Goal: Transaction & Acquisition: Obtain resource

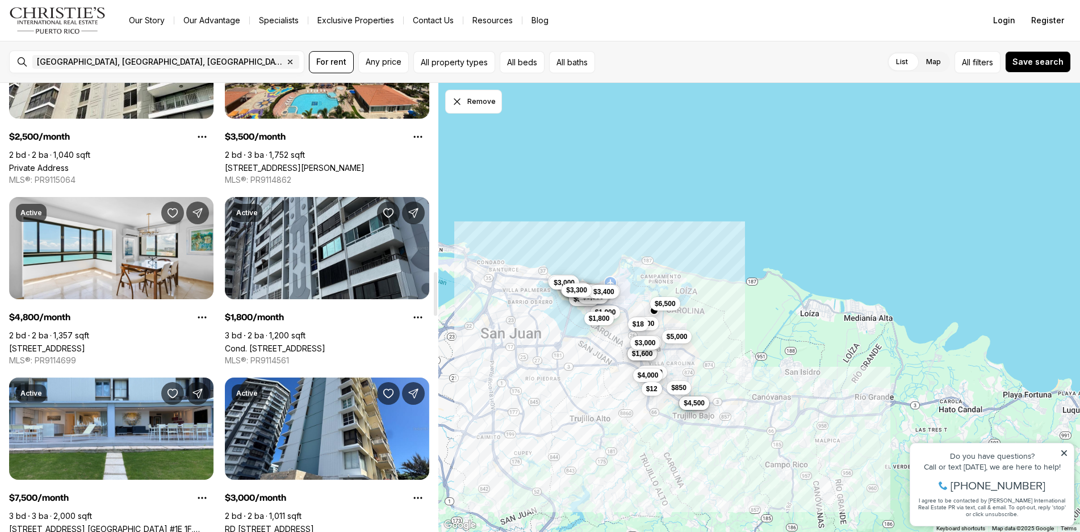
scroll to position [1930, 0]
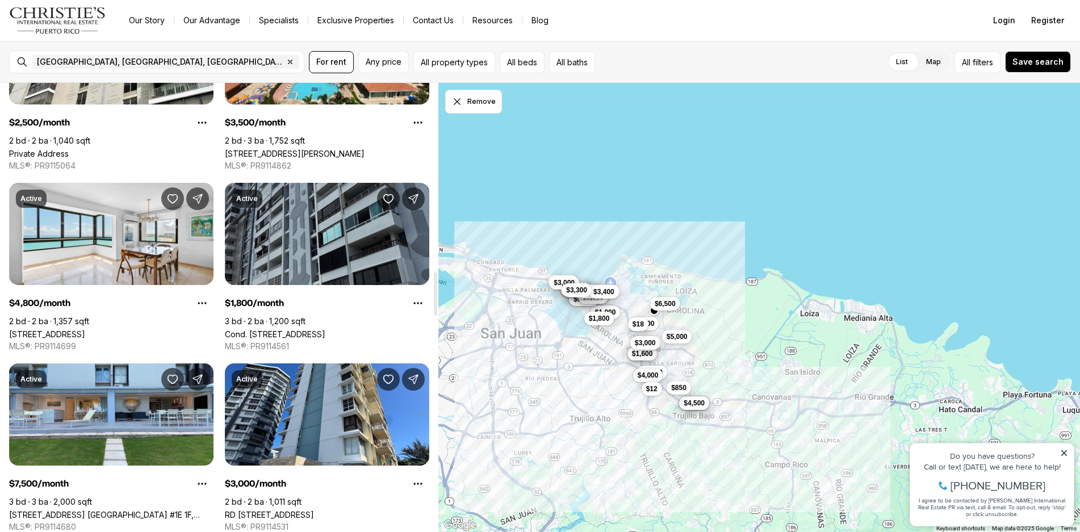
click at [283, 329] on link "Cond. [STREET_ADDRESS]" at bounding box center [275, 334] width 100 height 10
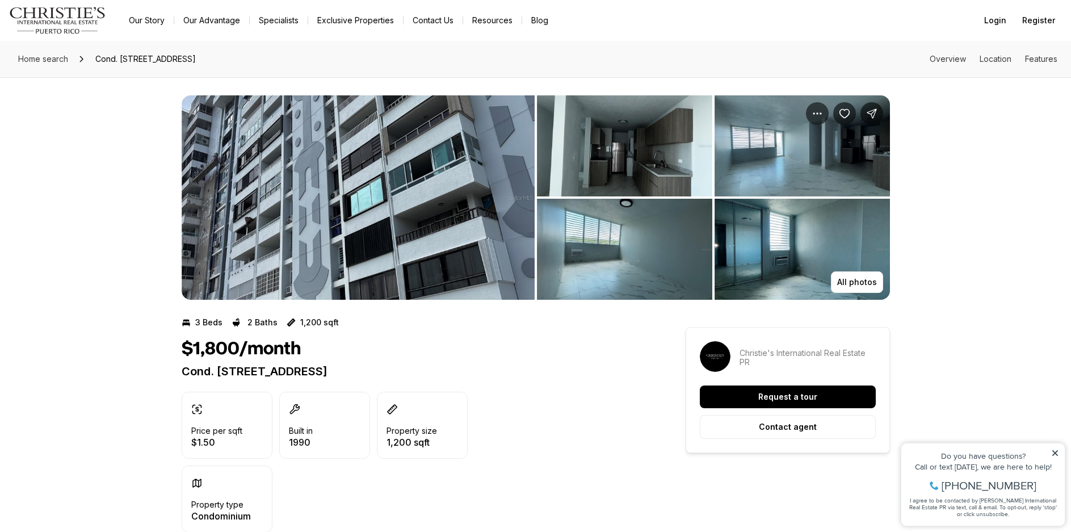
click at [593, 140] on img "View image gallery" at bounding box center [624, 145] width 175 height 101
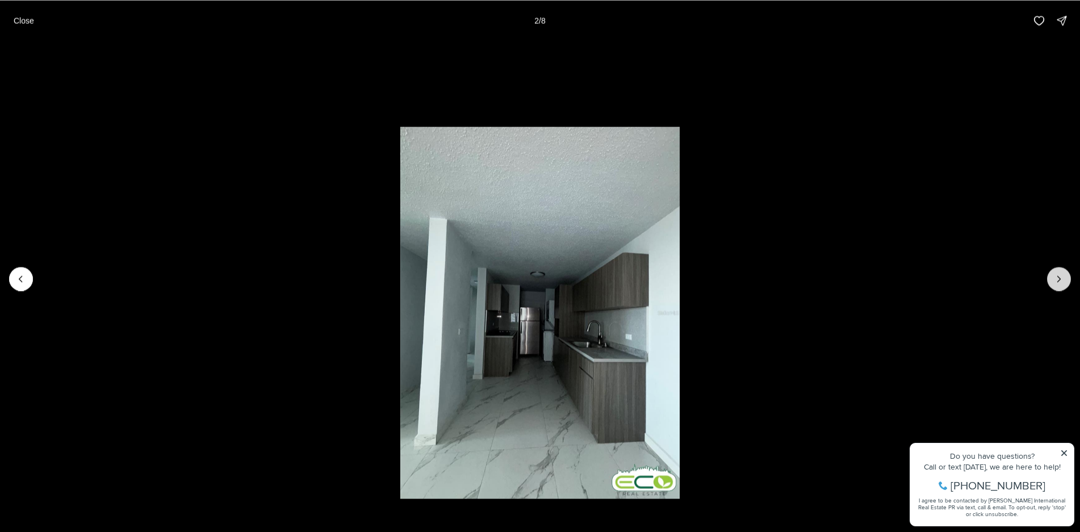
click at [1063, 275] on icon "Next slide" at bounding box center [1058, 278] width 11 height 11
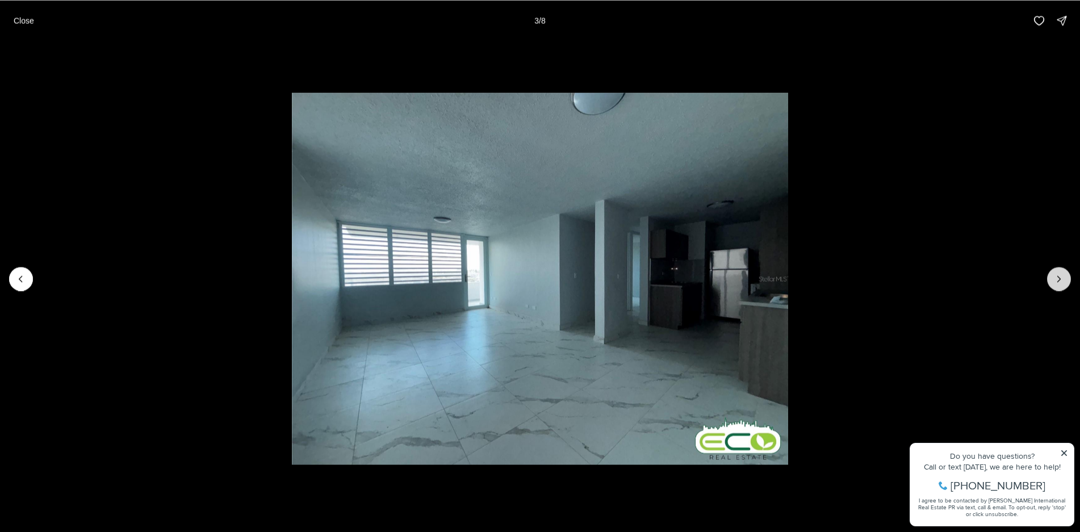
click at [1063, 275] on icon "Next slide" at bounding box center [1058, 278] width 11 height 11
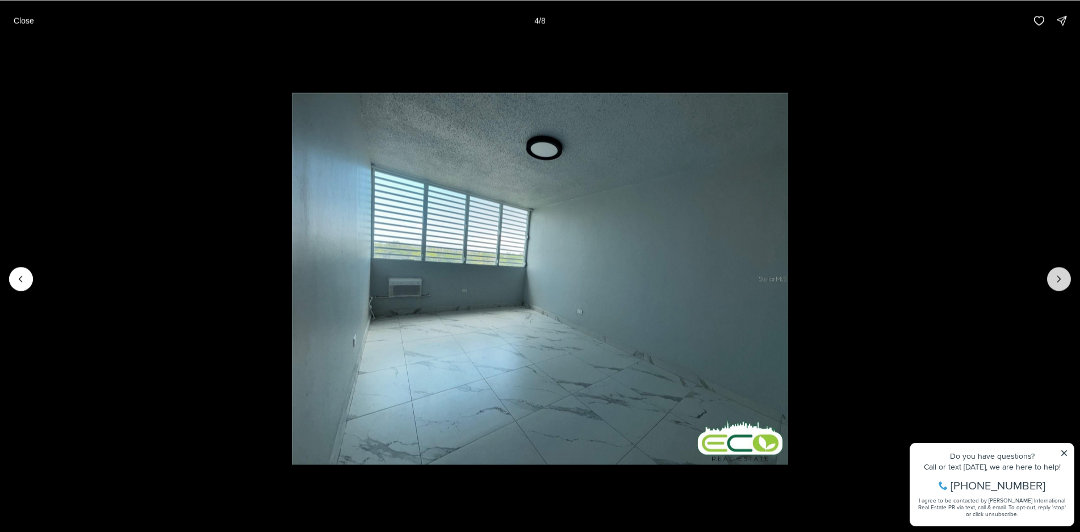
click at [1063, 275] on icon "Next slide" at bounding box center [1058, 278] width 11 height 11
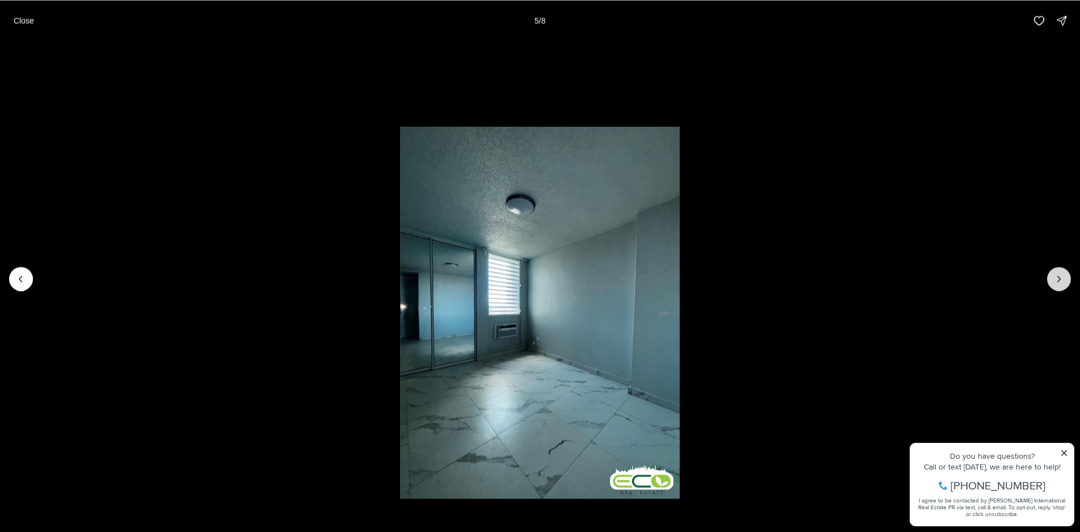
click at [1063, 275] on icon "Next slide" at bounding box center [1058, 278] width 11 height 11
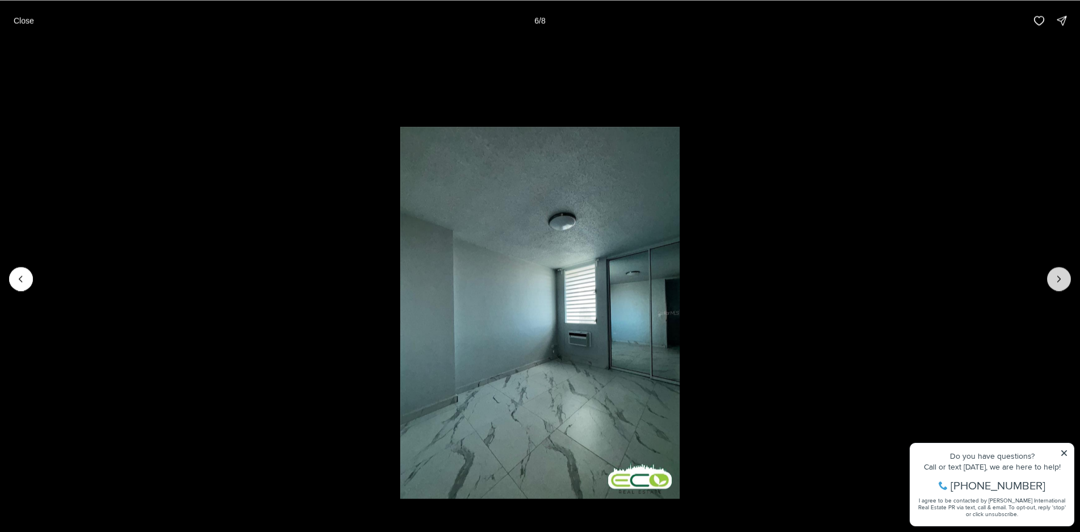
click at [1063, 275] on icon "Next slide" at bounding box center [1058, 278] width 11 height 11
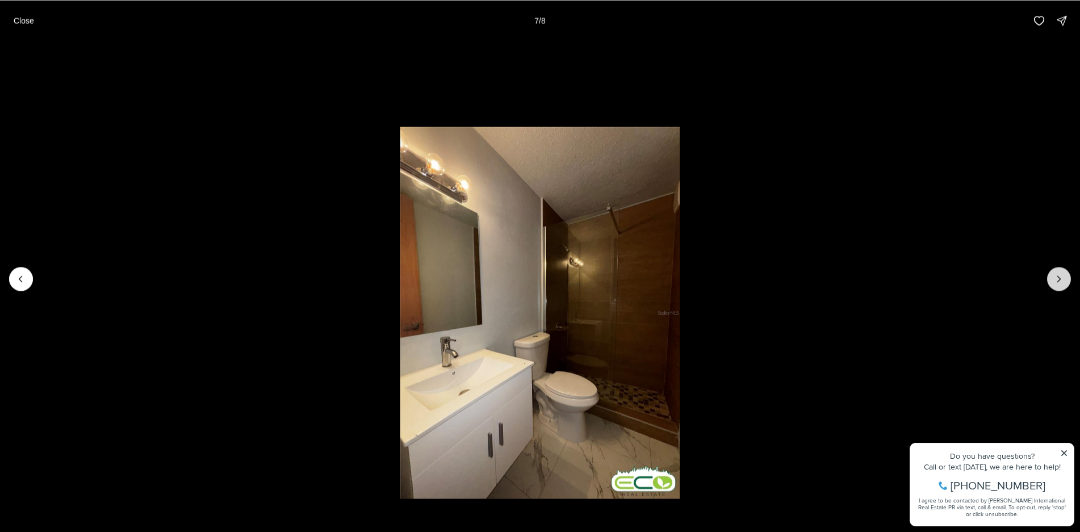
click at [1063, 275] on icon "Next slide" at bounding box center [1058, 278] width 11 height 11
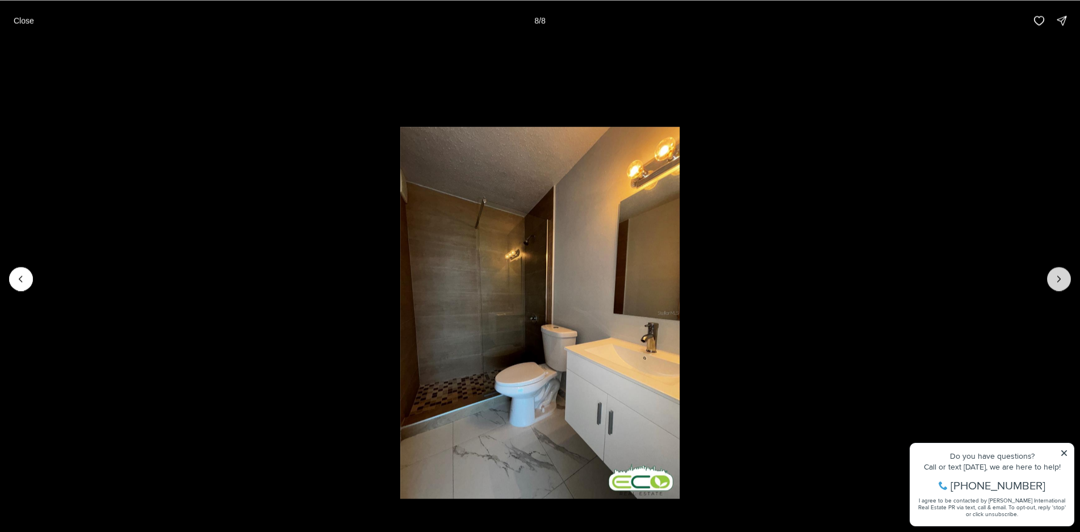
click at [1063, 275] on div at bounding box center [1059, 279] width 24 height 24
click at [1057, 278] on div at bounding box center [1059, 279] width 24 height 24
drag, startPoint x: 18, startPoint y: 283, endPoint x: 18, endPoint y: 276, distance: 6.8
click at [18, 283] on icon "Previous slide" at bounding box center [20, 278] width 11 height 11
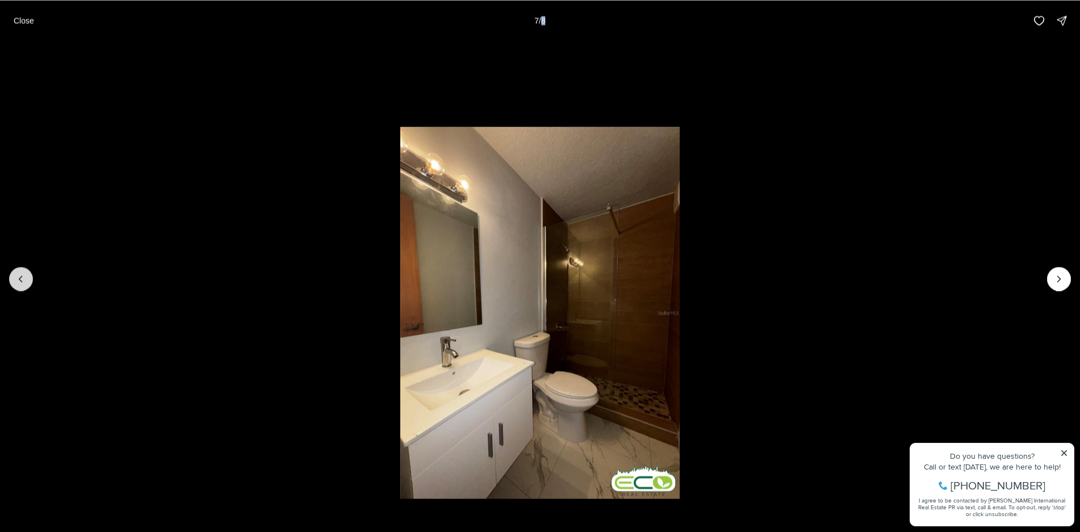
click at [18, 276] on icon "Previous slide" at bounding box center [20, 278] width 11 height 11
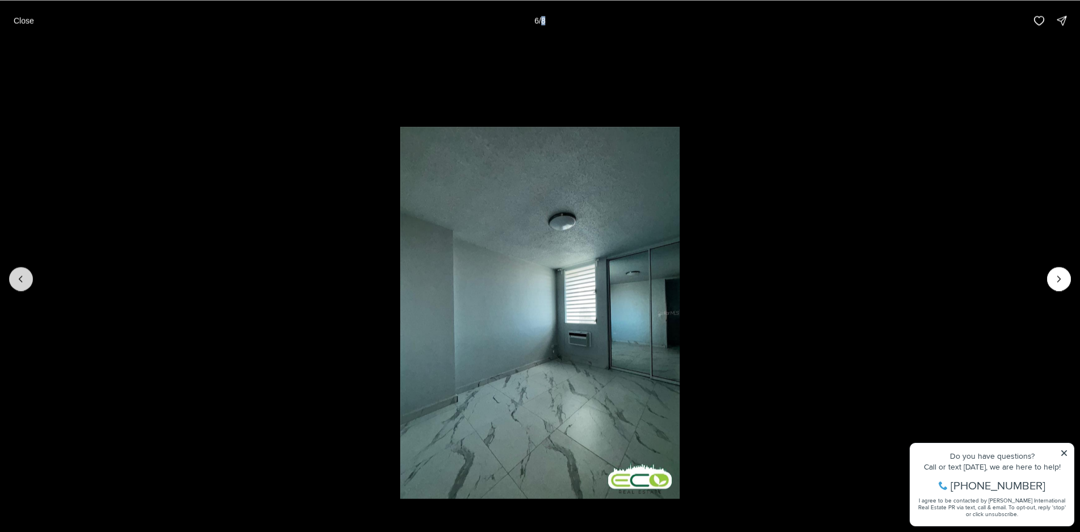
click at [18, 276] on icon "Previous slide" at bounding box center [20, 278] width 11 height 11
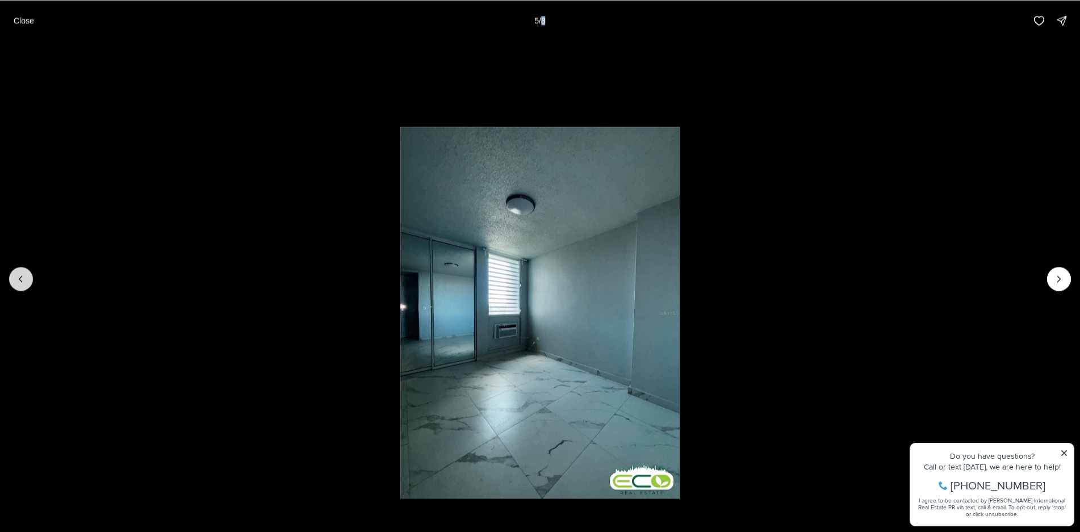
click at [18, 276] on icon "Previous slide" at bounding box center [20, 278] width 11 height 11
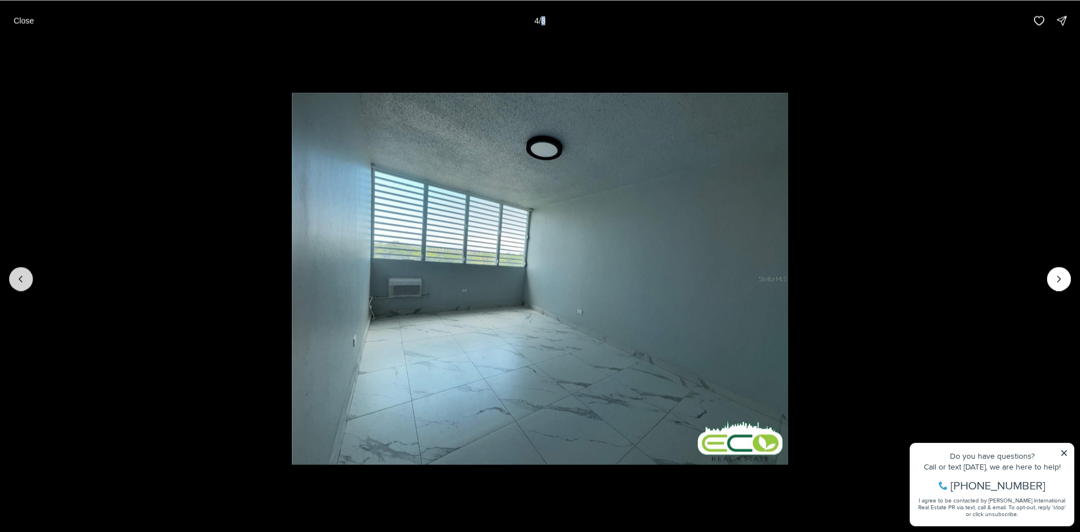
click at [18, 276] on icon "Previous slide" at bounding box center [20, 278] width 11 height 11
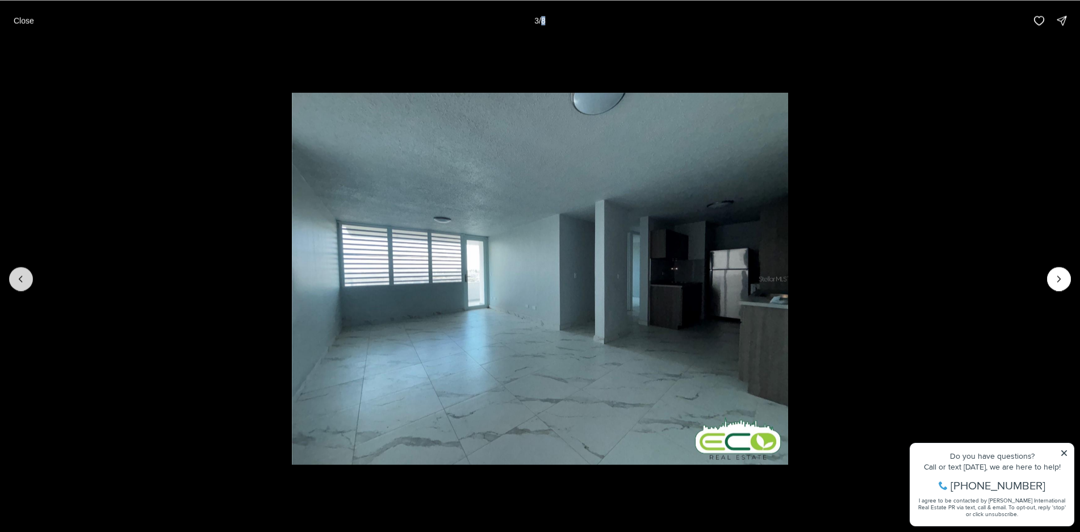
click at [17, 272] on button "Previous slide" at bounding box center [21, 279] width 24 height 24
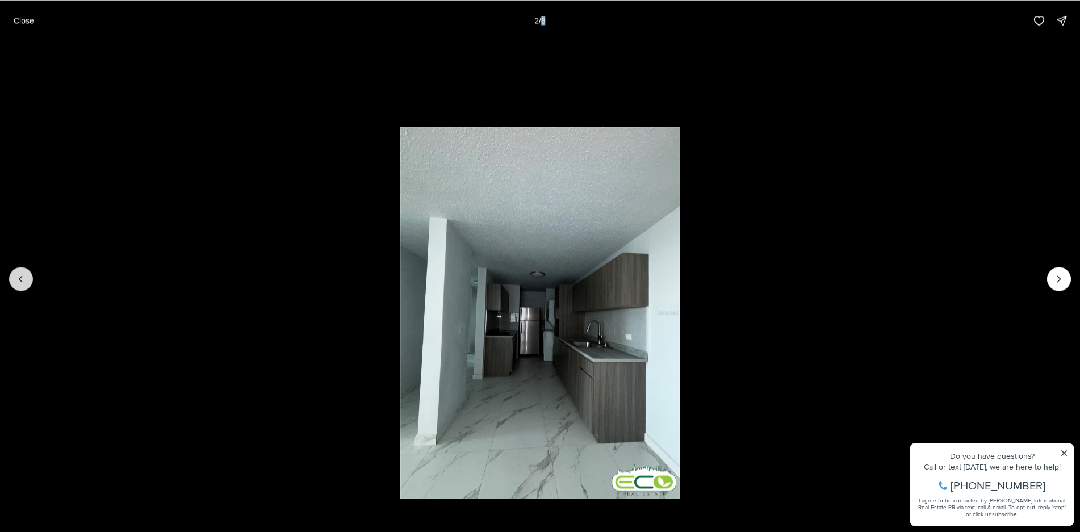
click at [17, 270] on button "Previous slide" at bounding box center [21, 279] width 24 height 24
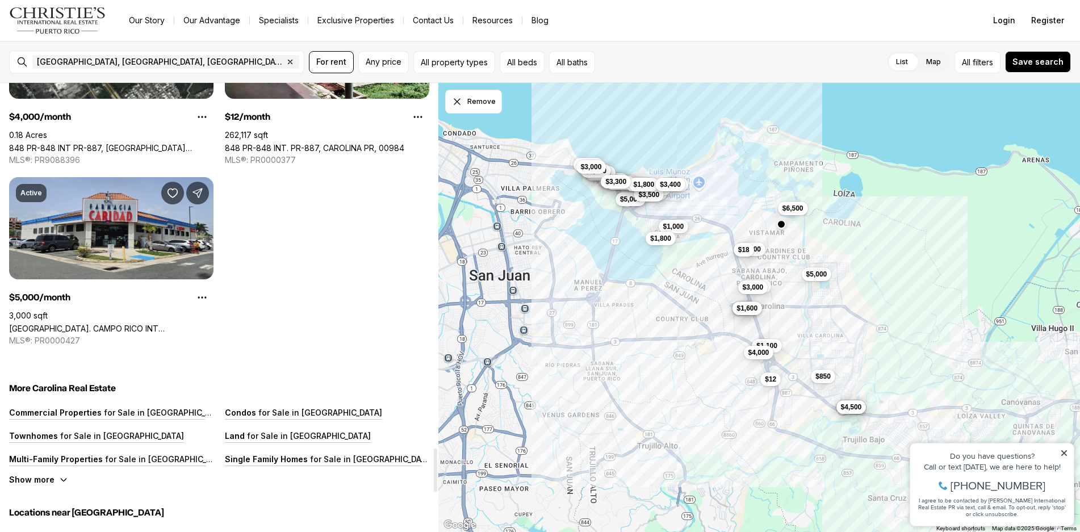
scroll to position [3739, 0]
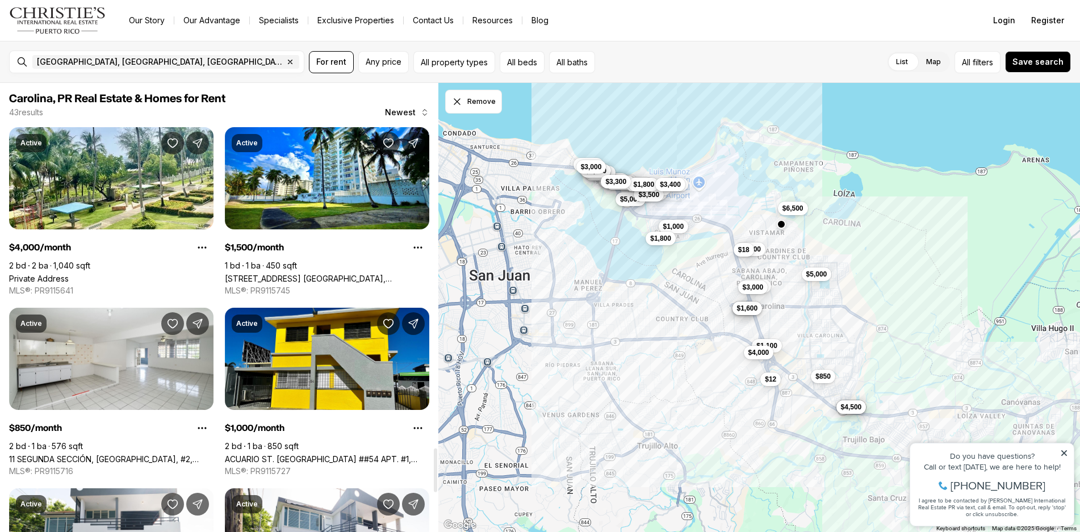
scroll to position [3739, 0]
